Goal: Use online tool/utility: Utilize a website feature to perform a specific function

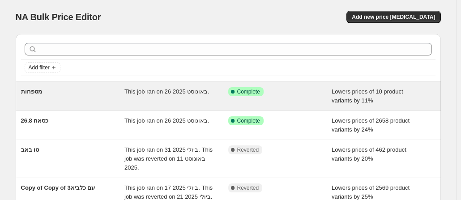
click at [111, 97] on div "מטפחות" at bounding box center [73, 96] width 104 height 18
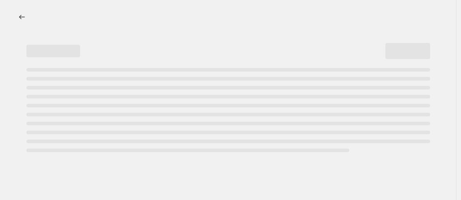
select select "percentage"
select select "no_change"
select select "collection"
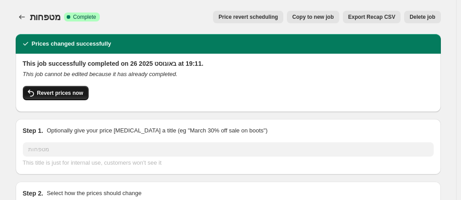
click at [81, 95] on span "Revert prices now" at bounding box center [60, 92] width 46 height 7
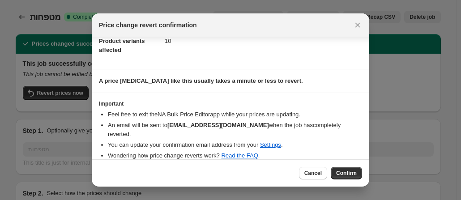
scroll to position [47, 0]
click at [356, 174] on span "Confirm" at bounding box center [346, 172] width 21 height 7
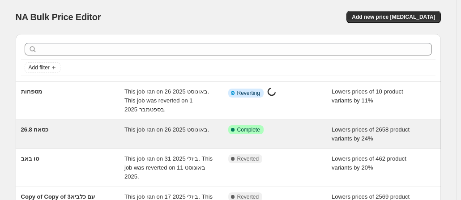
click at [113, 129] on div "כסאח 26.8" at bounding box center [73, 134] width 104 height 18
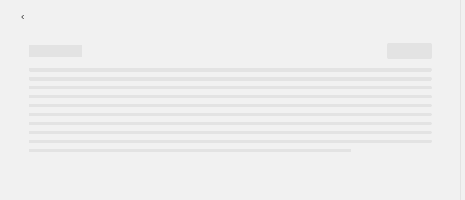
select select "percentage"
select select "no_change"
select select "collection"
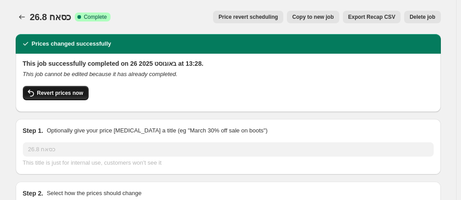
click at [56, 94] on span "Revert prices now" at bounding box center [60, 92] width 46 height 7
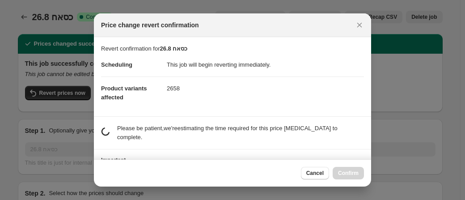
select select "percentage"
select select "no_change"
select select "collection"
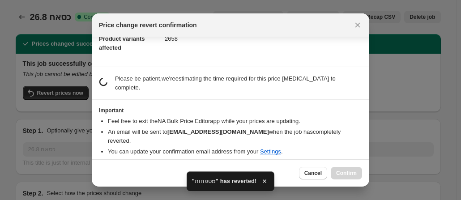
scroll to position [47, 0]
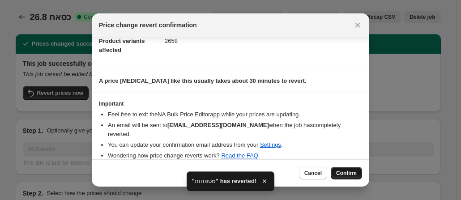
click at [352, 172] on span "Confirm" at bounding box center [346, 172] width 21 height 7
